Goal: Task Accomplishment & Management: Complete application form

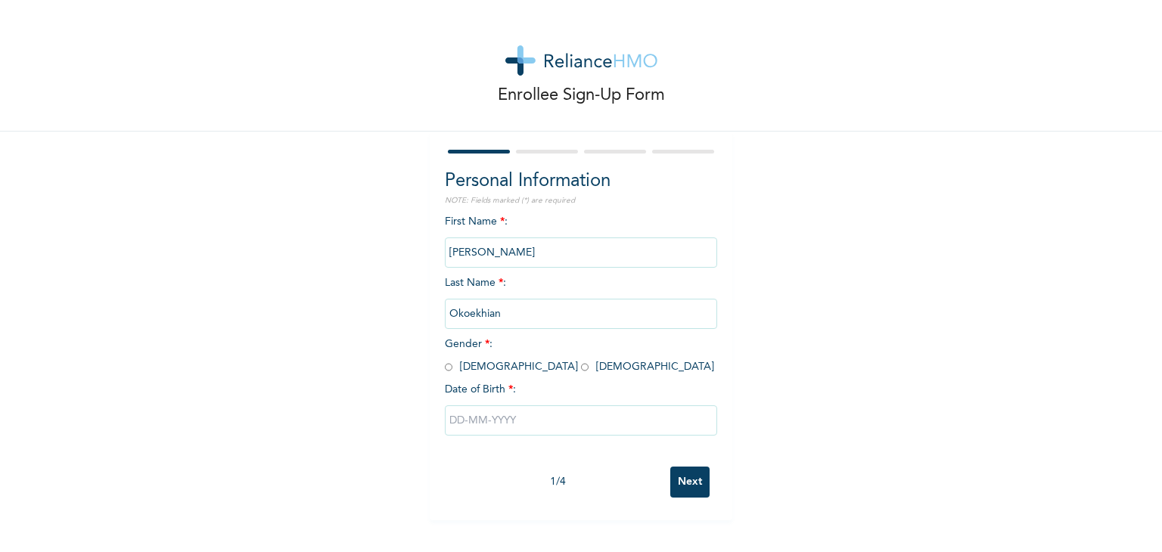
click at [445, 369] on input "radio" at bounding box center [449, 367] width 8 height 14
radio input "true"
click at [467, 420] on input "text" at bounding box center [581, 421] width 272 height 30
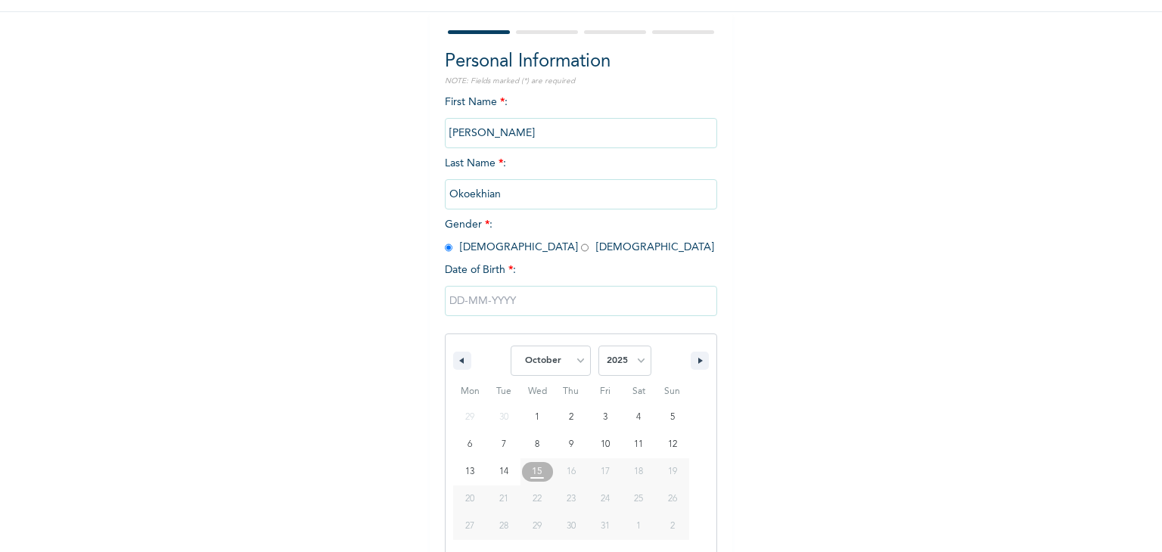
scroll to position [135, 0]
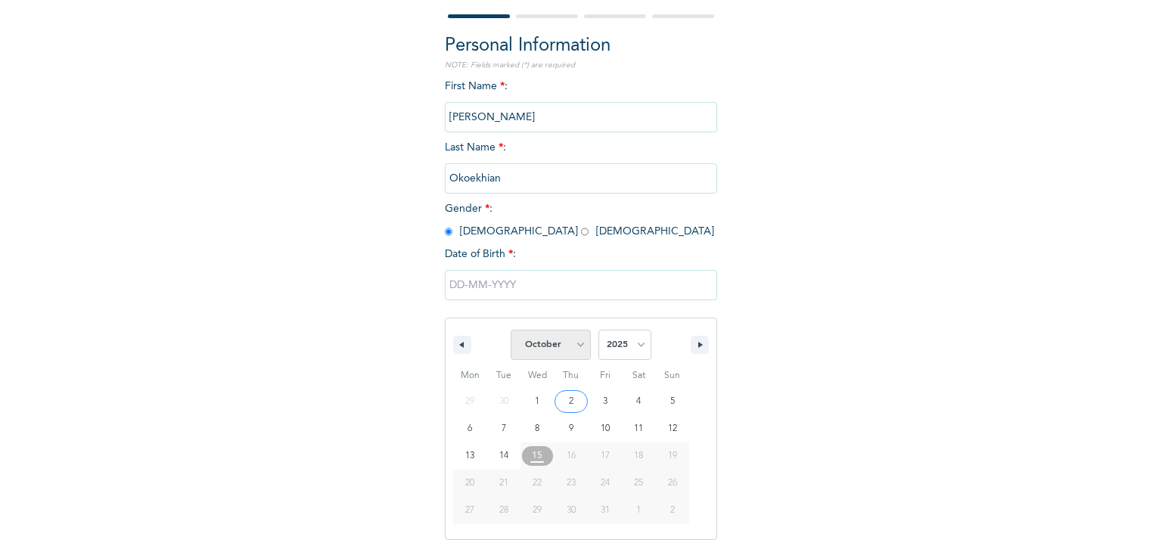
click at [575, 349] on select "January February March April May June July August September October November De…" at bounding box center [551, 345] width 80 height 30
select select "2"
click at [511, 330] on select "January February March April May June July August September October November De…" at bounding box center [551, 345] width 80 height 30
click at [610, 347] on select "2025 2024 2023 2022 2021 2020 2019 2018 2017 2016 2015 2014 2013 2012 2011 2010…" at bounding box center [625, 345] width 53 height 30
select select "1974"
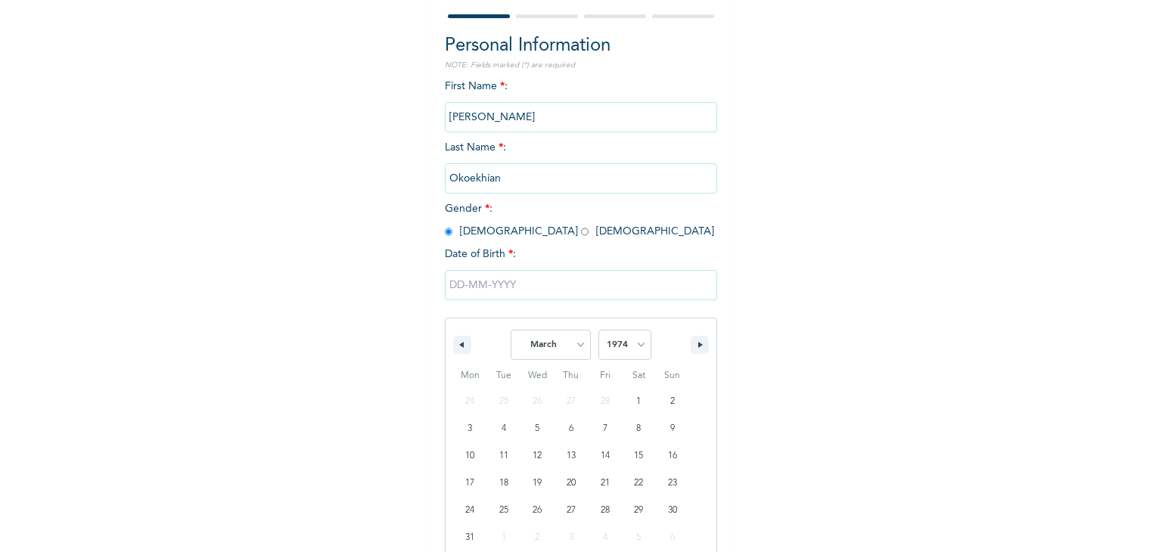
click at [599, 330] on select "2025 2024 2023 2022 2021 2020 2019 2018 2017 2016 2015 2014 2013 2012 2011 2010…" at bounding box center [625, 345] width 53 height 30
type input "[DATE]"
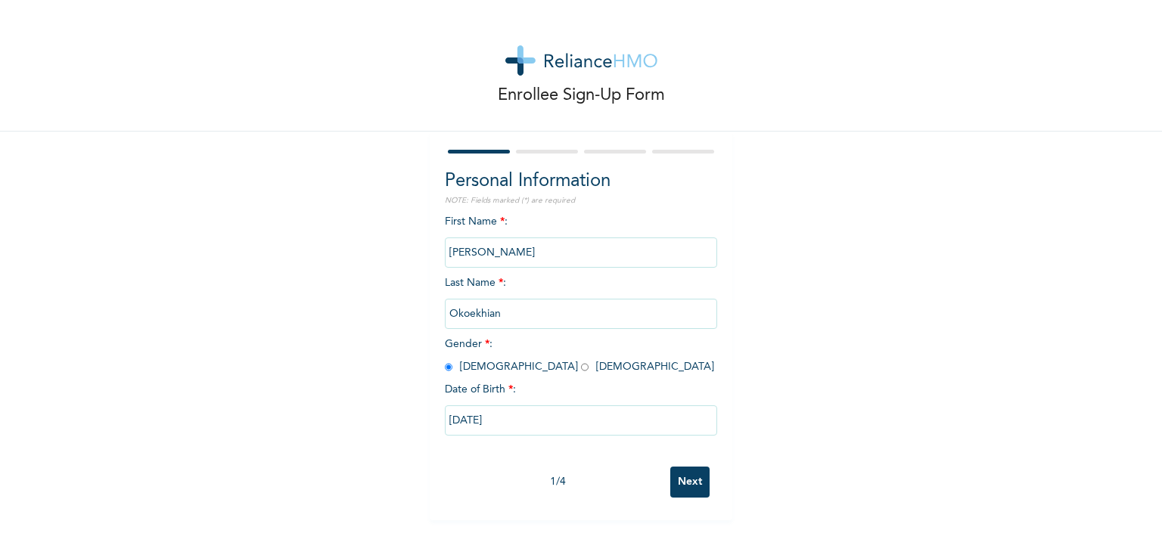
click at [694, 487] on input "Next" at bounding box center [690, 482] width 39 height 31
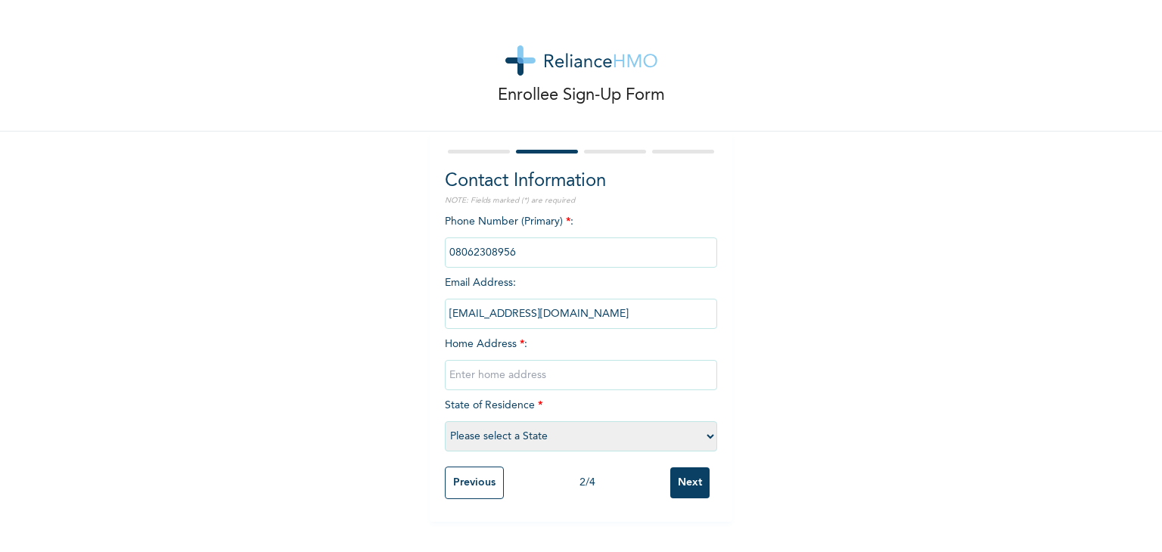
click at [490, 382] on input "text" at bounding box center [581, 375] width 272 height 30
type input "[STREET_ADDRESS] Agege"
select select "25"
click at [681, 487] on input "Next" at bounding box center [690, 483] width 39 height 31
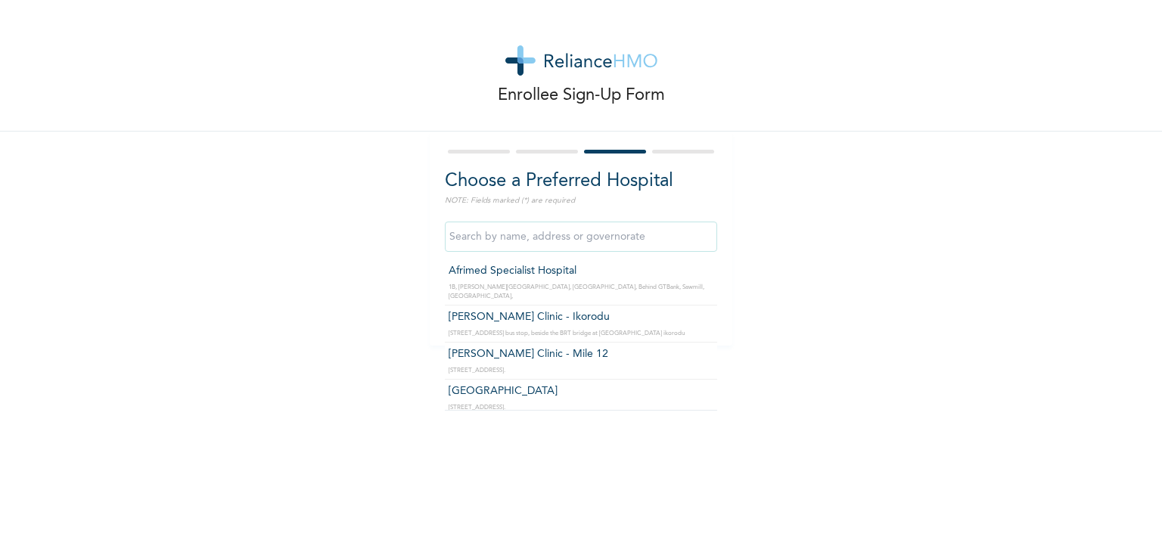
click at [584, 244] on input "text" at bounding box center [581, 237] width 272 height 30
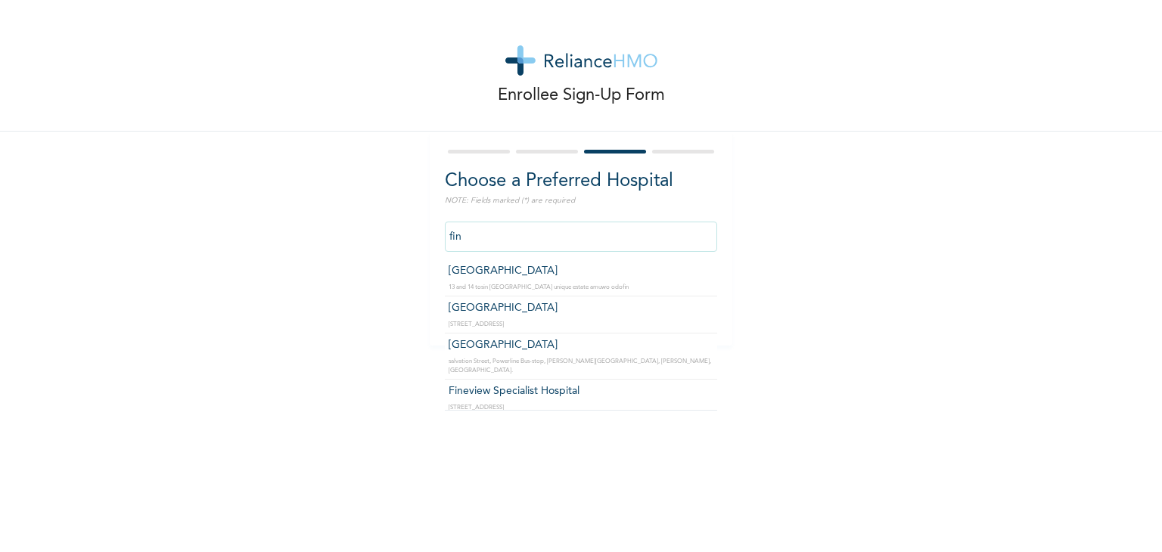
type input "[GEOGRAPHIC_DATA]"
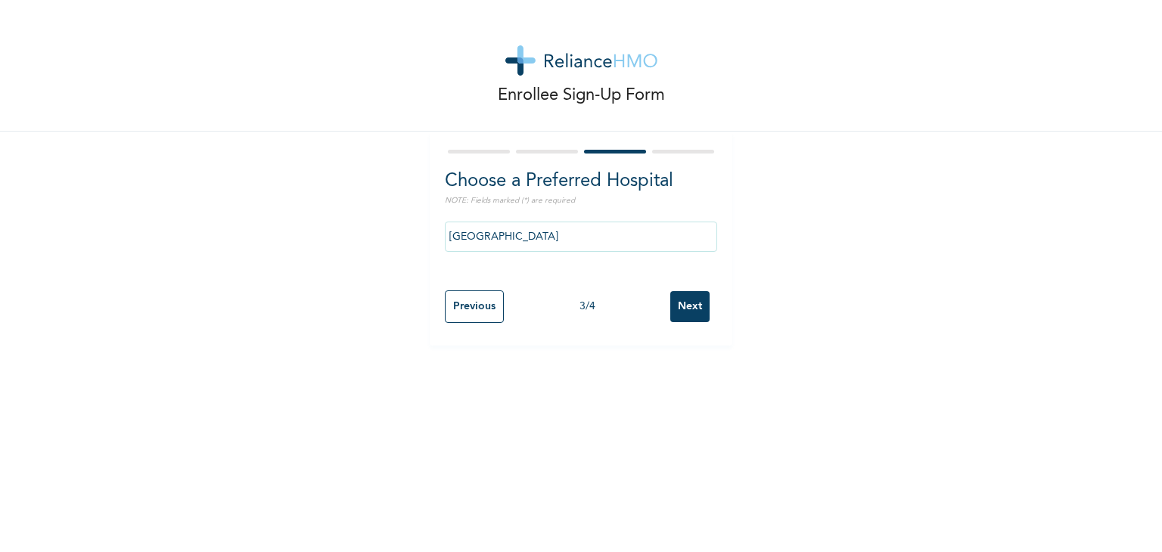
click at [690, 310] on input "Next" at bounding box center [690, 306] width 39 height 31
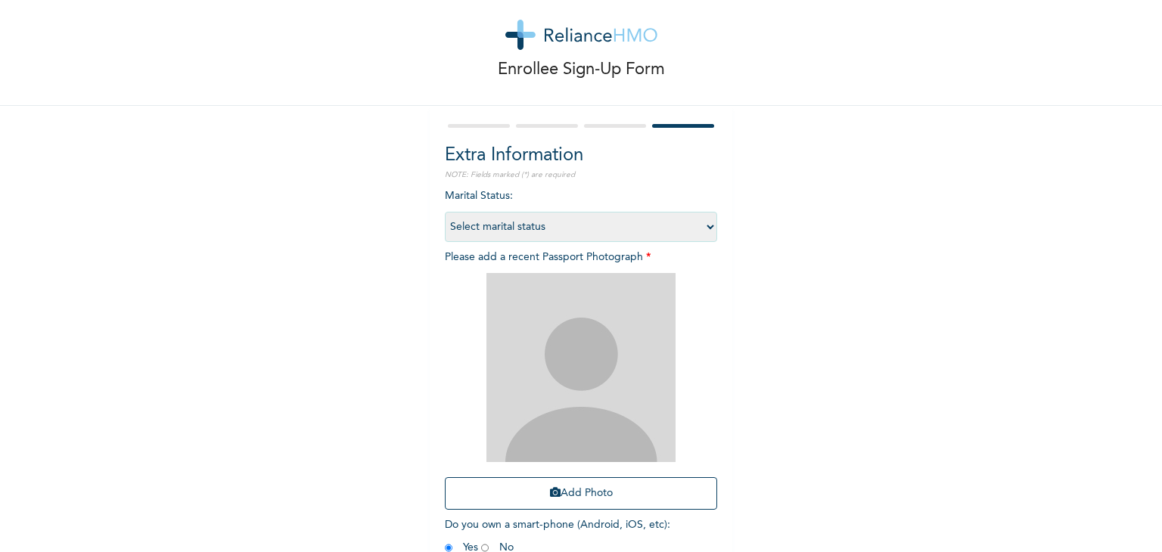
scroll to position [27, 0]
click at [691, 219] on select "Select marital status [DEMOGRAPHIC_DATA] Married [DEMOGRAPHIC_DATA] Widow/[DEMO…" at bounding box center [581, 225] width 272 height 30
select select "2"
click at [445, 210] on select "Select marital status [DEMOGRAPHIC_DATA] Married [DEMOGRAPHIC_DATA] Widow/[DEMO…" at bounding box center [581, 225] width 272 height 30
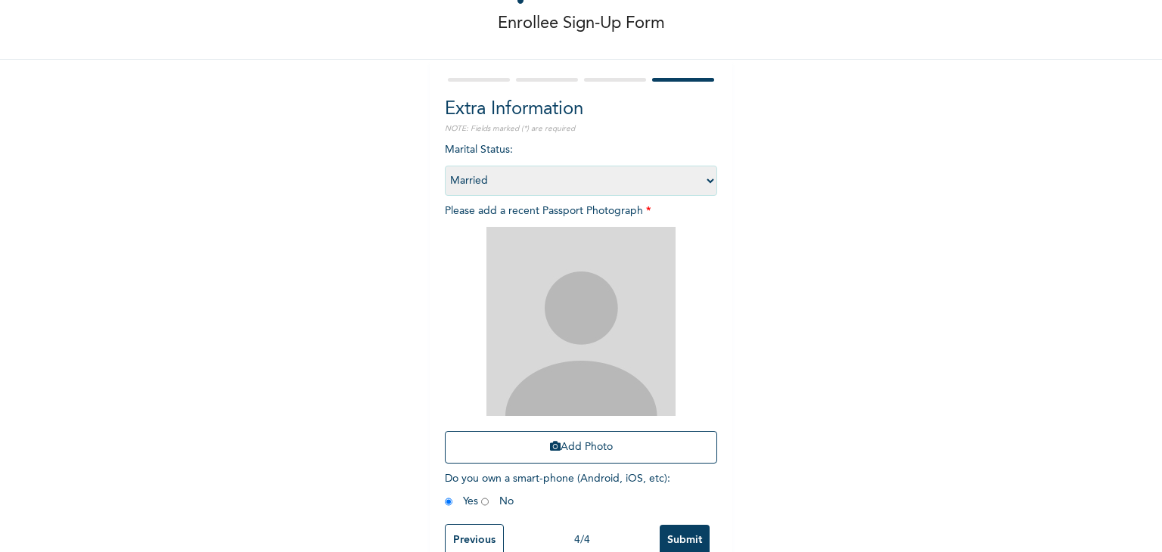
scroll to position [85, 0]
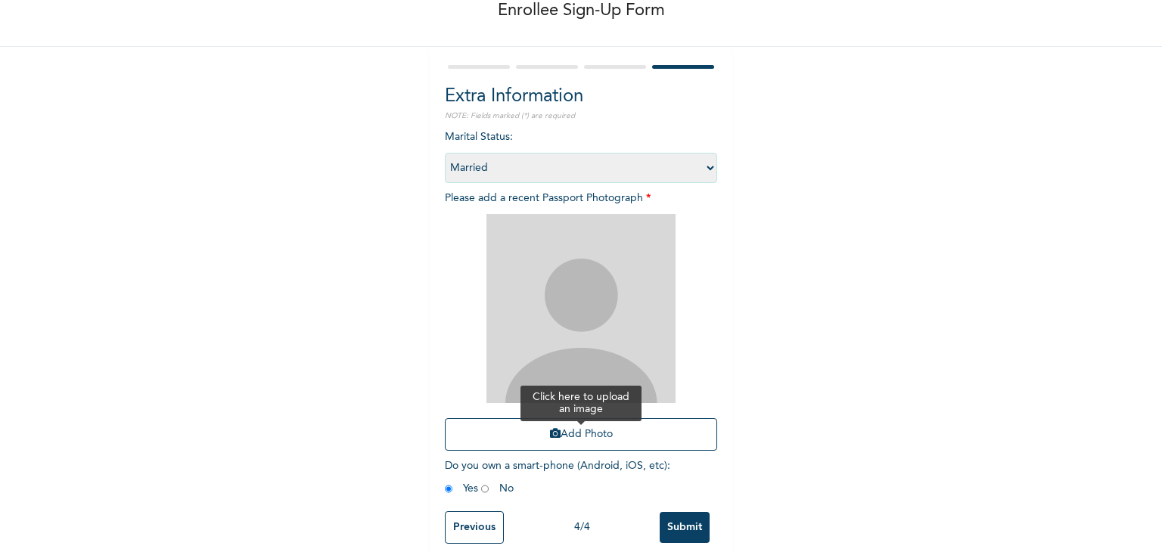
click at [575, 437] on button "Add Photo" at bounding box center [581, 435] width 272 height 33
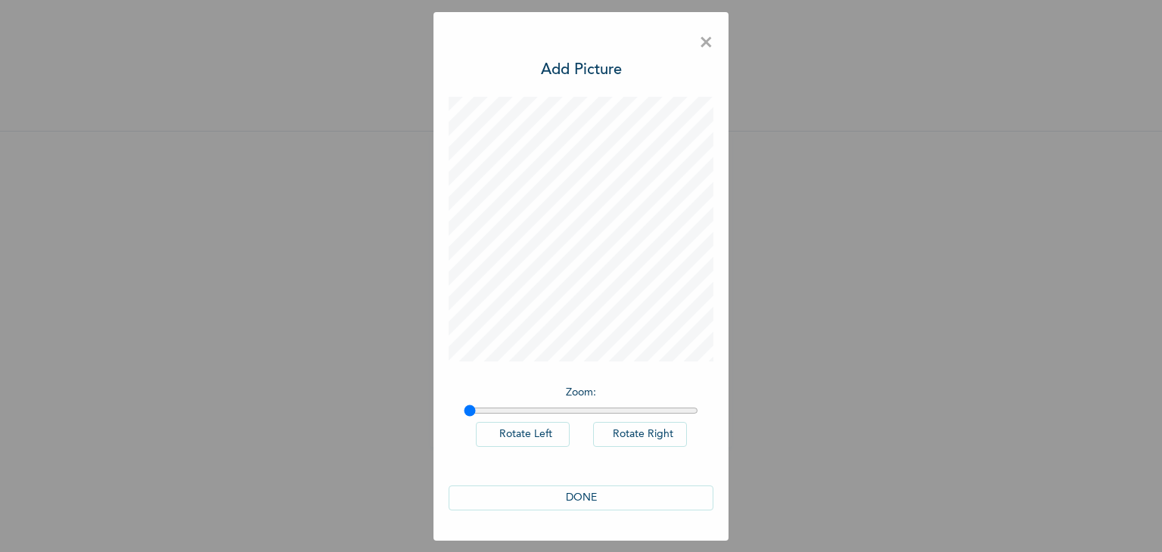
scroll to position [0, 0]
click at [492, 410] on input "range" at bounding box center [581, 411] width 235 height 12
click at [513, 409] on input "range" at bounding box center [581, 411] width 235 height 12
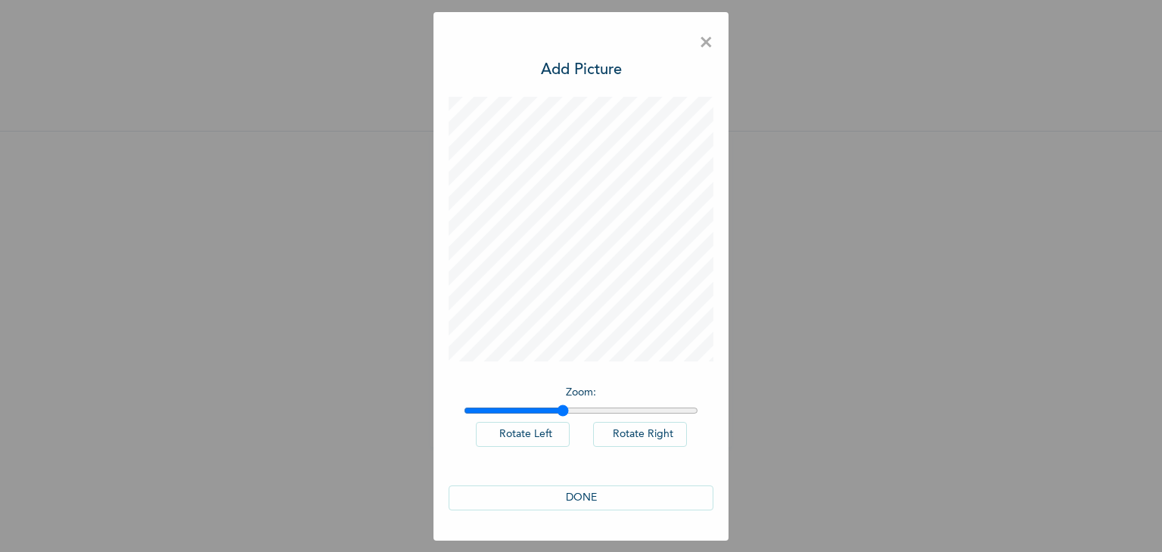
type input "1.42"
click at [563, 409] on input "range" at bounding box center [581, 411] width 235 height 12
click at [586, 497] on button "DONE" at bounding box center [581, 498] width 265 height 25
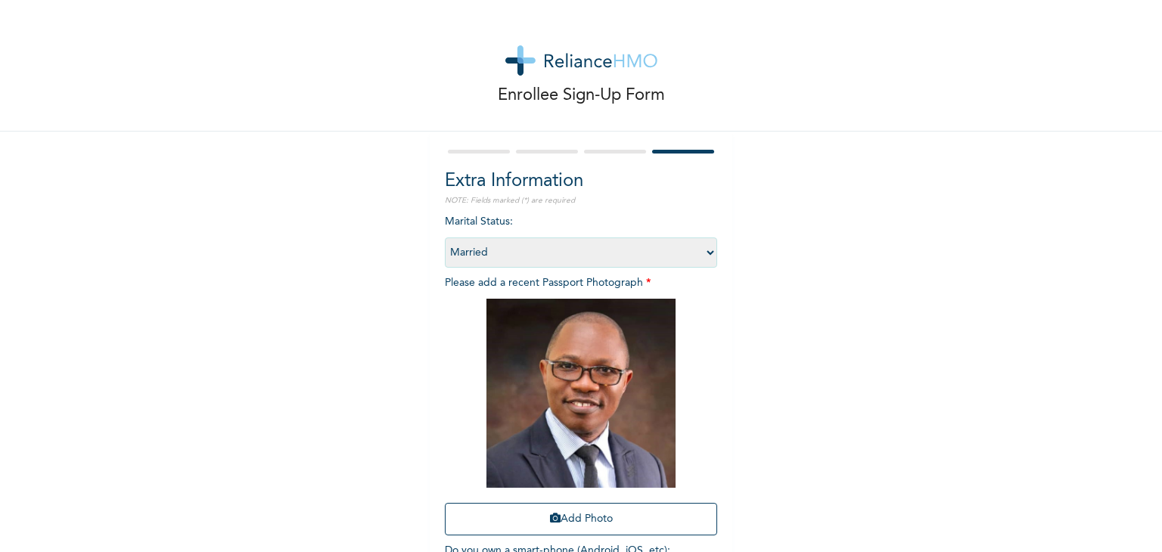
scroll to position [110, 0]
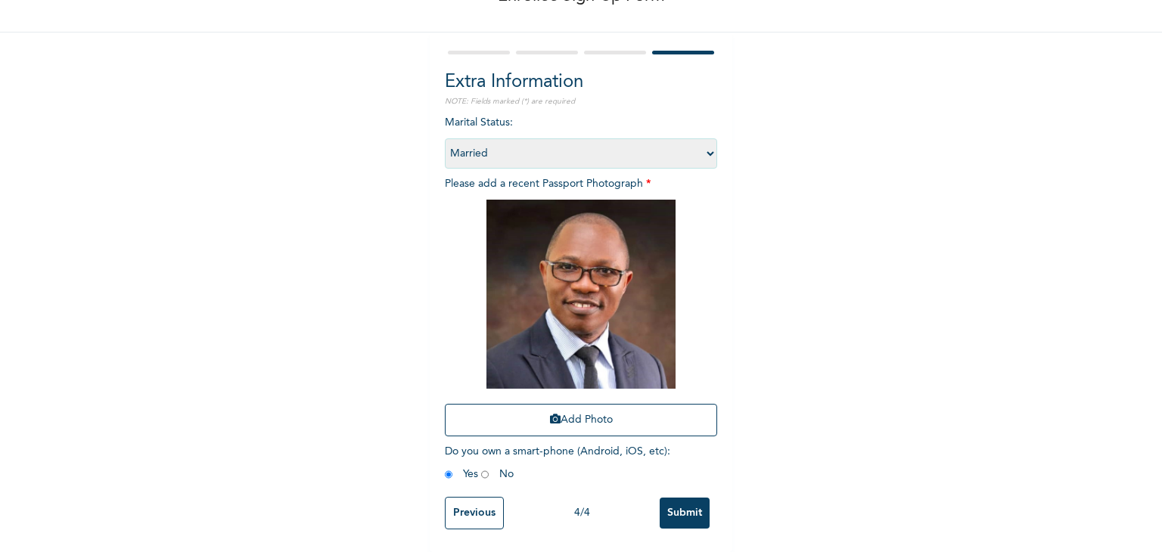
click at [678, 502] on input "Submit" at bounding box center [685, 513] width 50 height 31
